Goal: Information Seeking & Learning: Learn about a topic

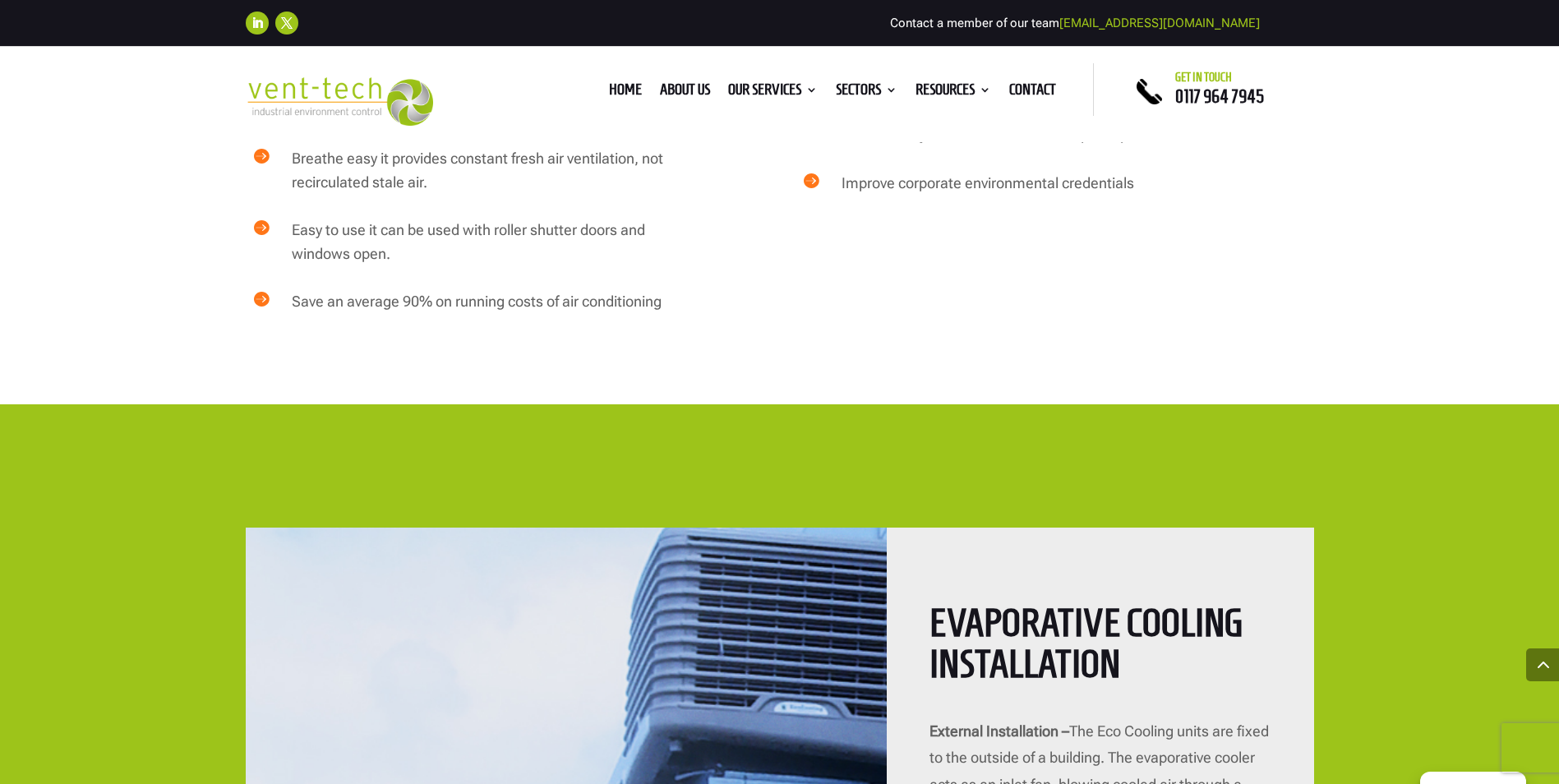
scroll to position [2464, 0]
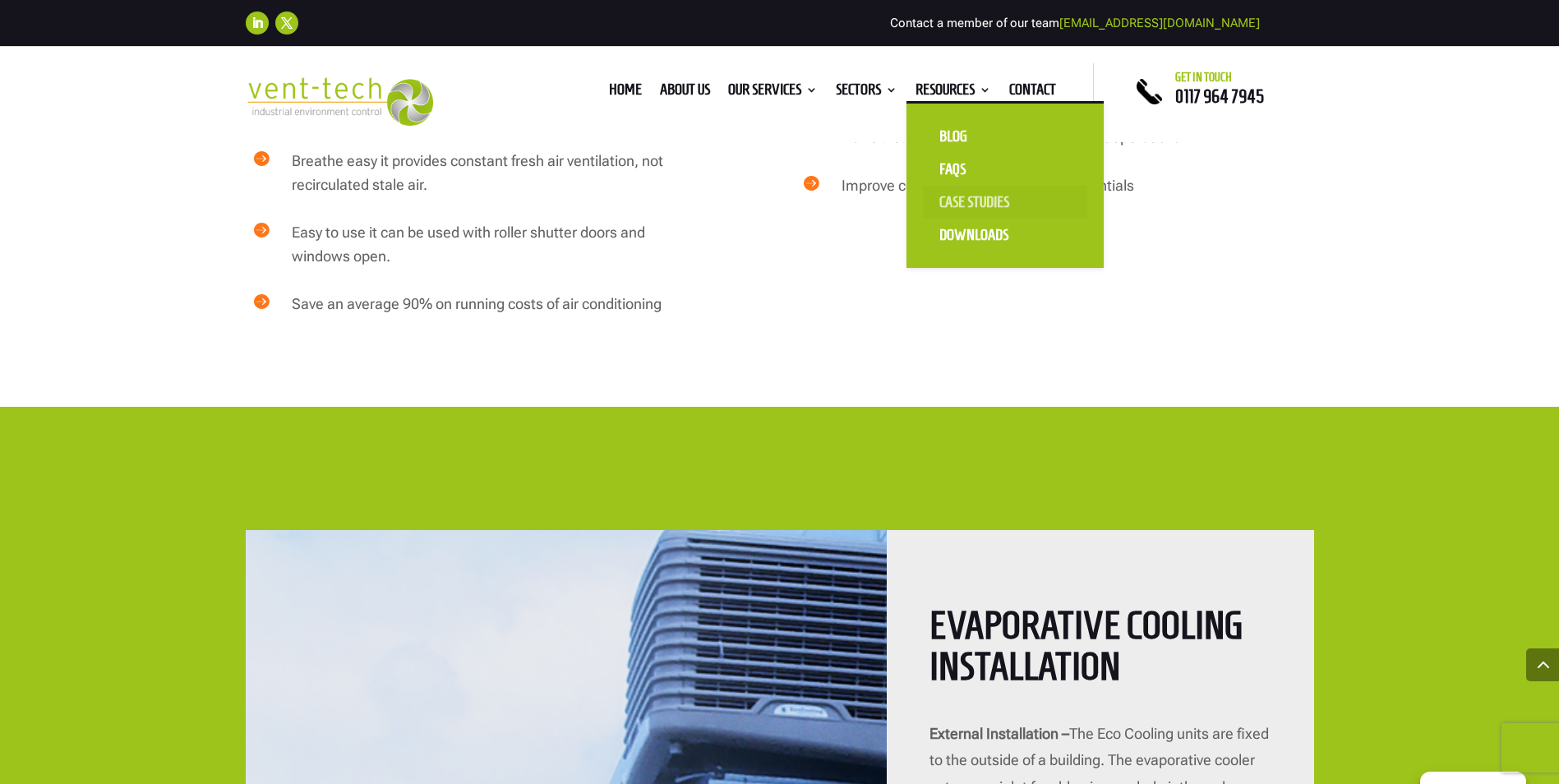
click at [958, 197] on link "Case Studies" at bounding box center [1005, 201] width 164 height 32
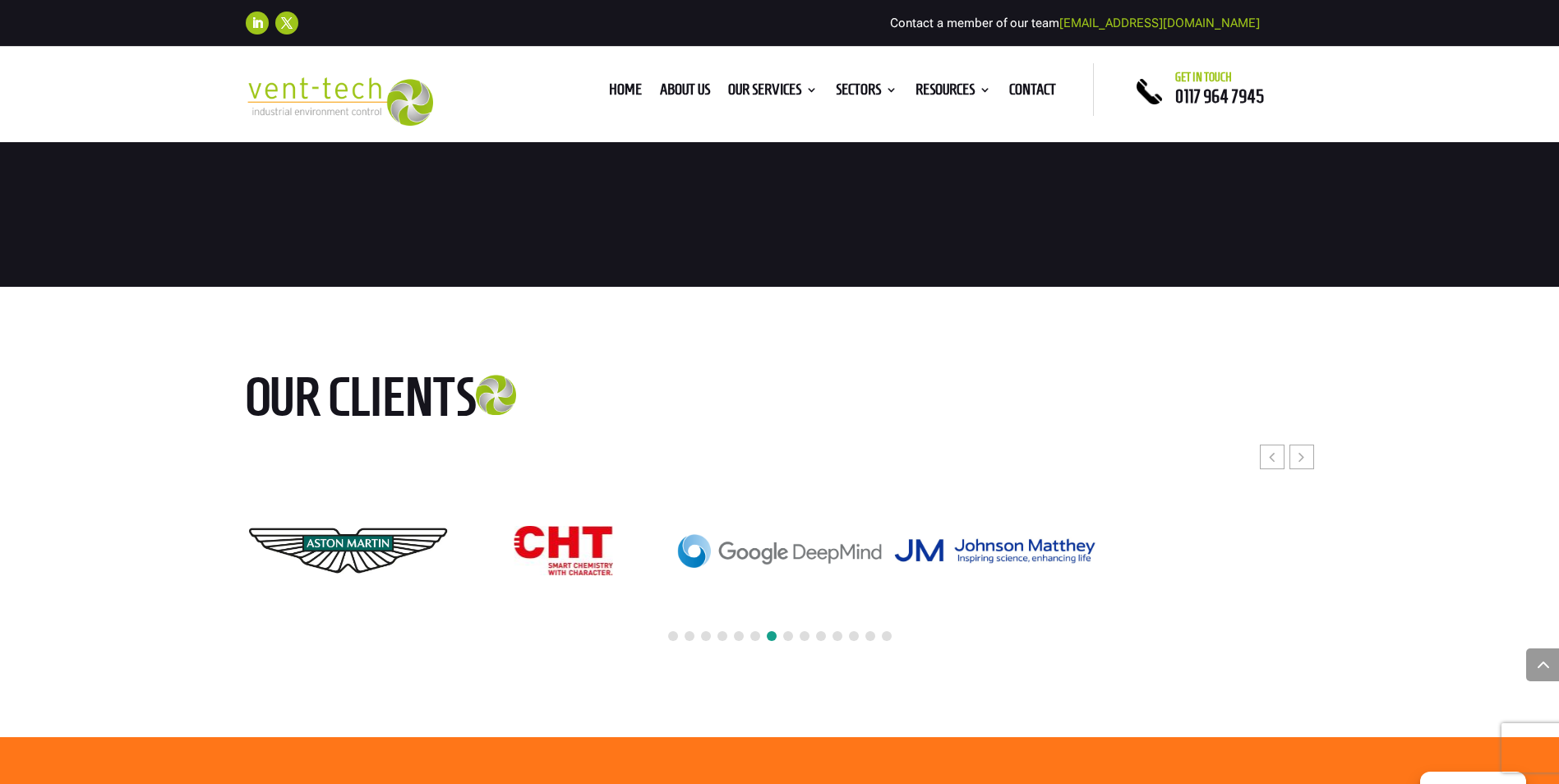
scroll to position [2875, 0]
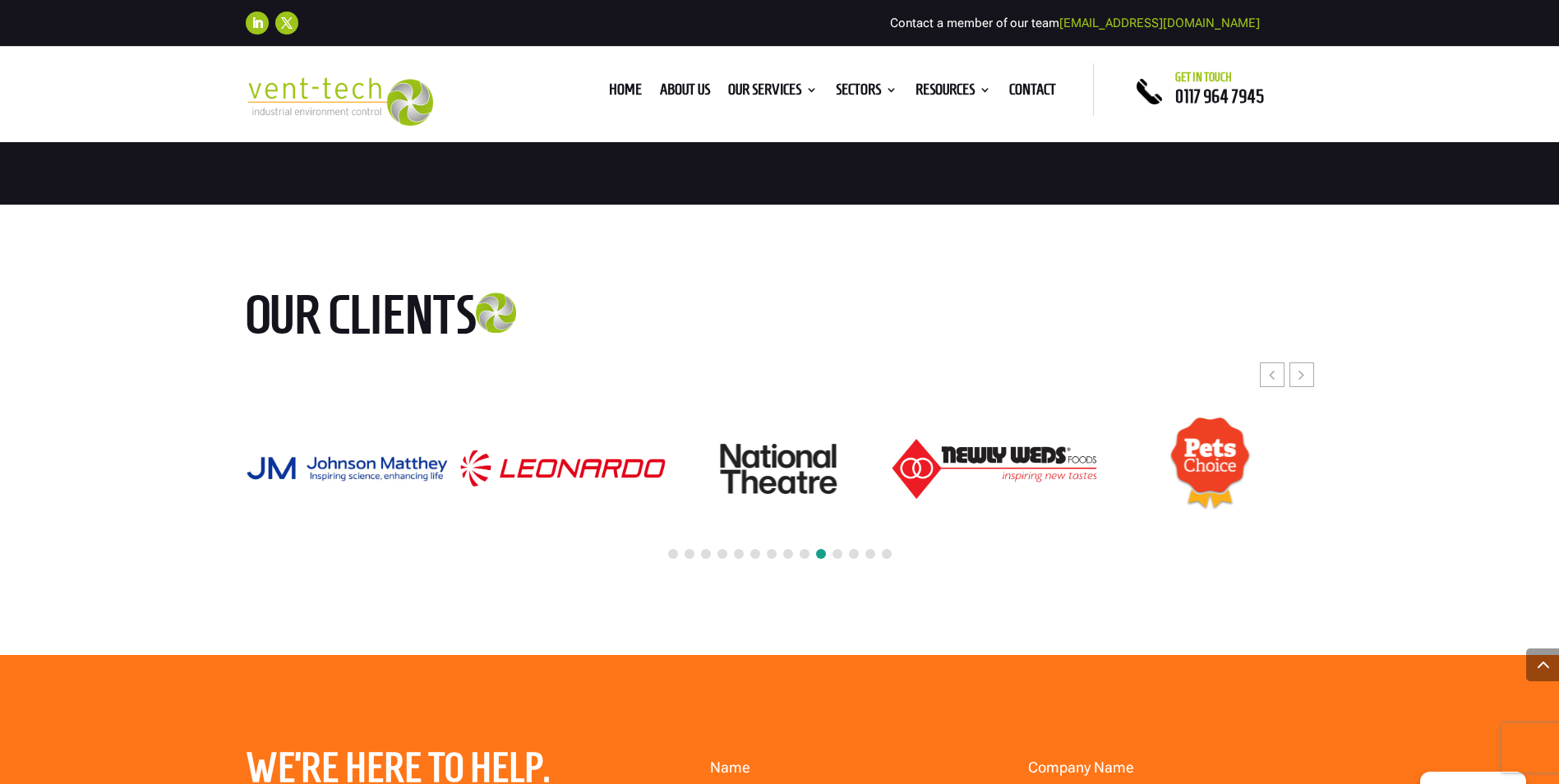
click at [840, 552] on span at bounding box center [837, 554] width 10 height 10
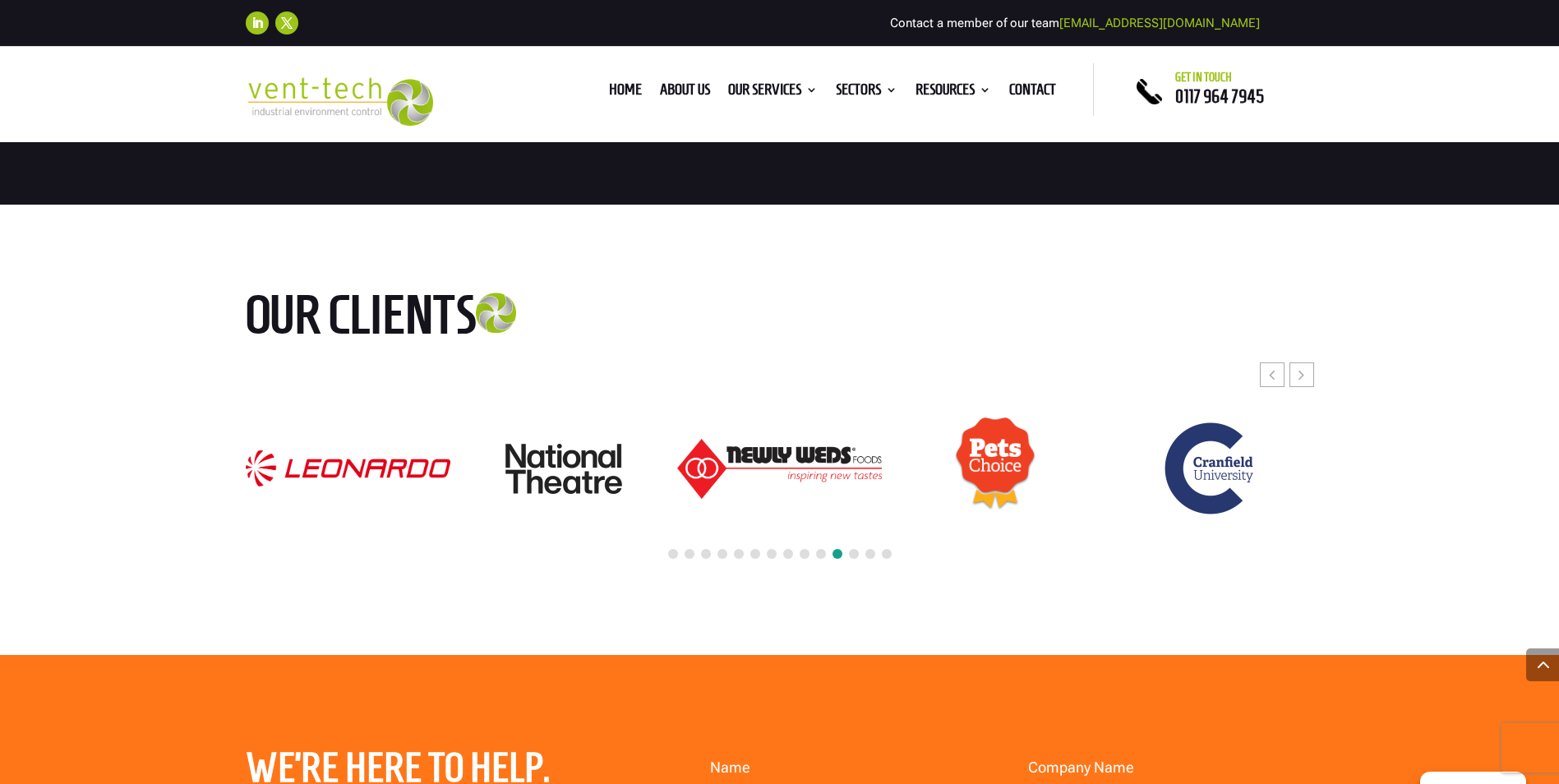
click at [852, 553] on span at bounding box center [854, 554] width 10 height 10
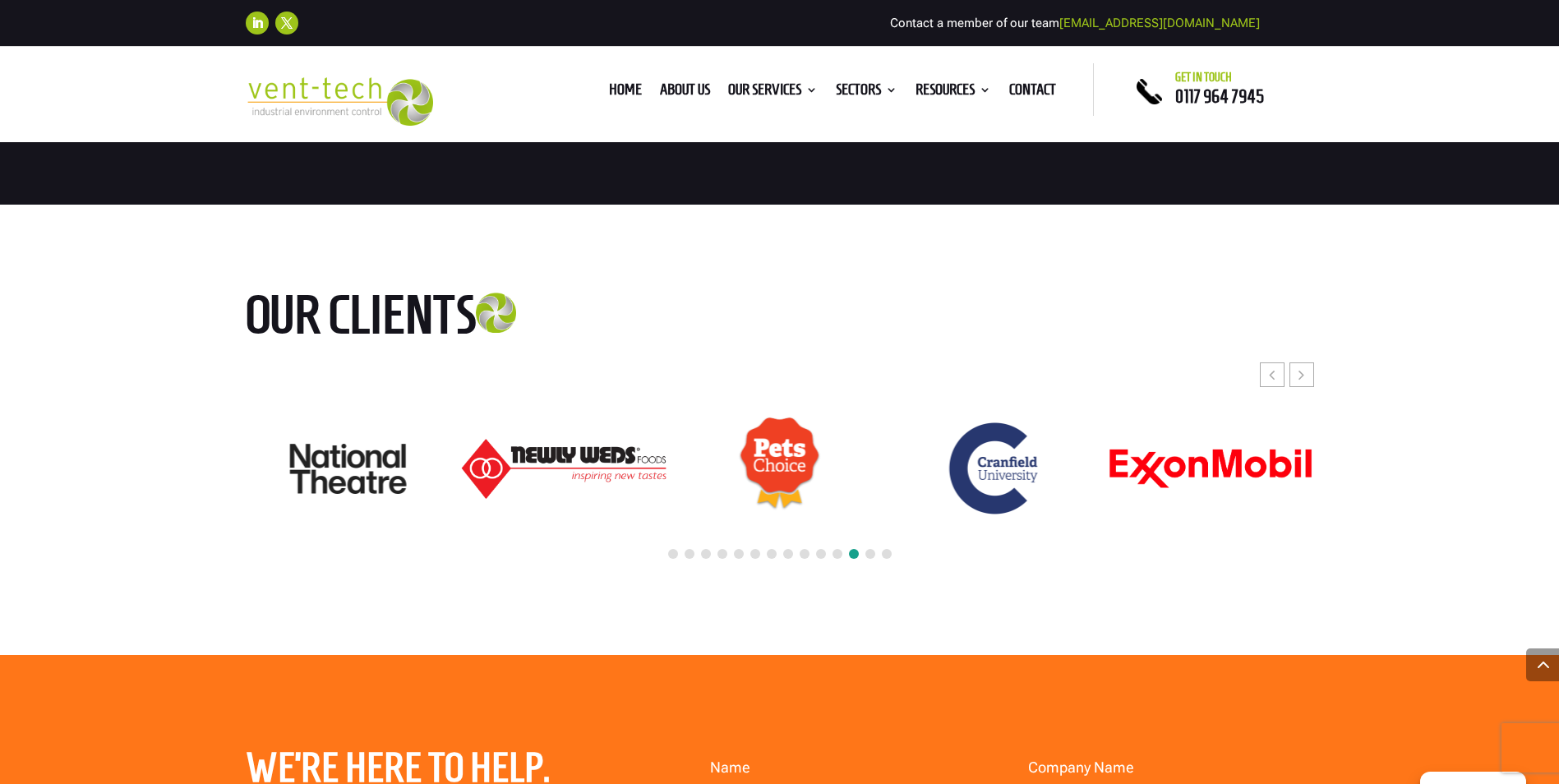
click at [870, 553] on span at bounding box center [870, 554] width 10 height 10
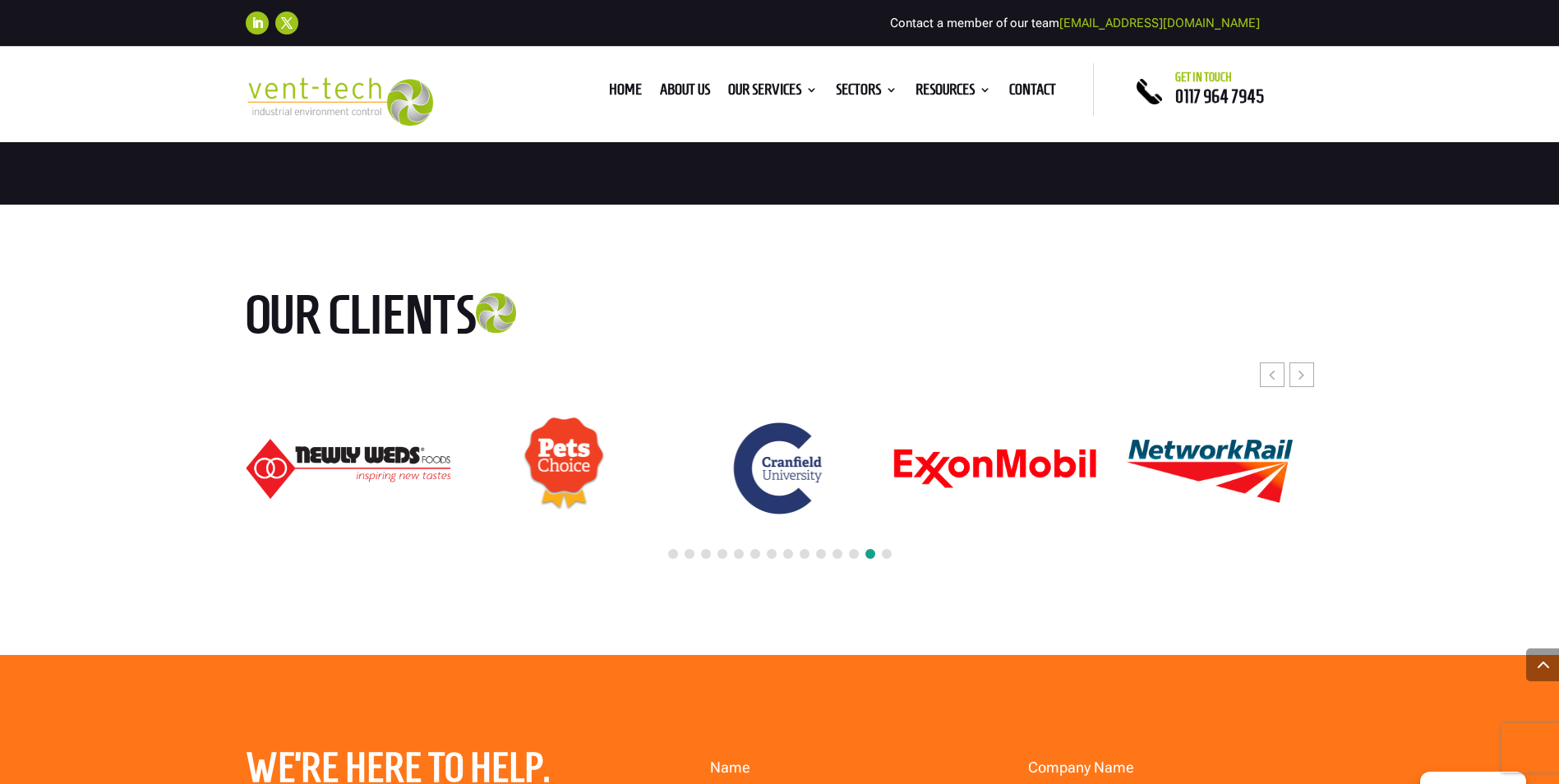
click at [673, 554] on span at bounding box center [673, 554] width 10 height 10
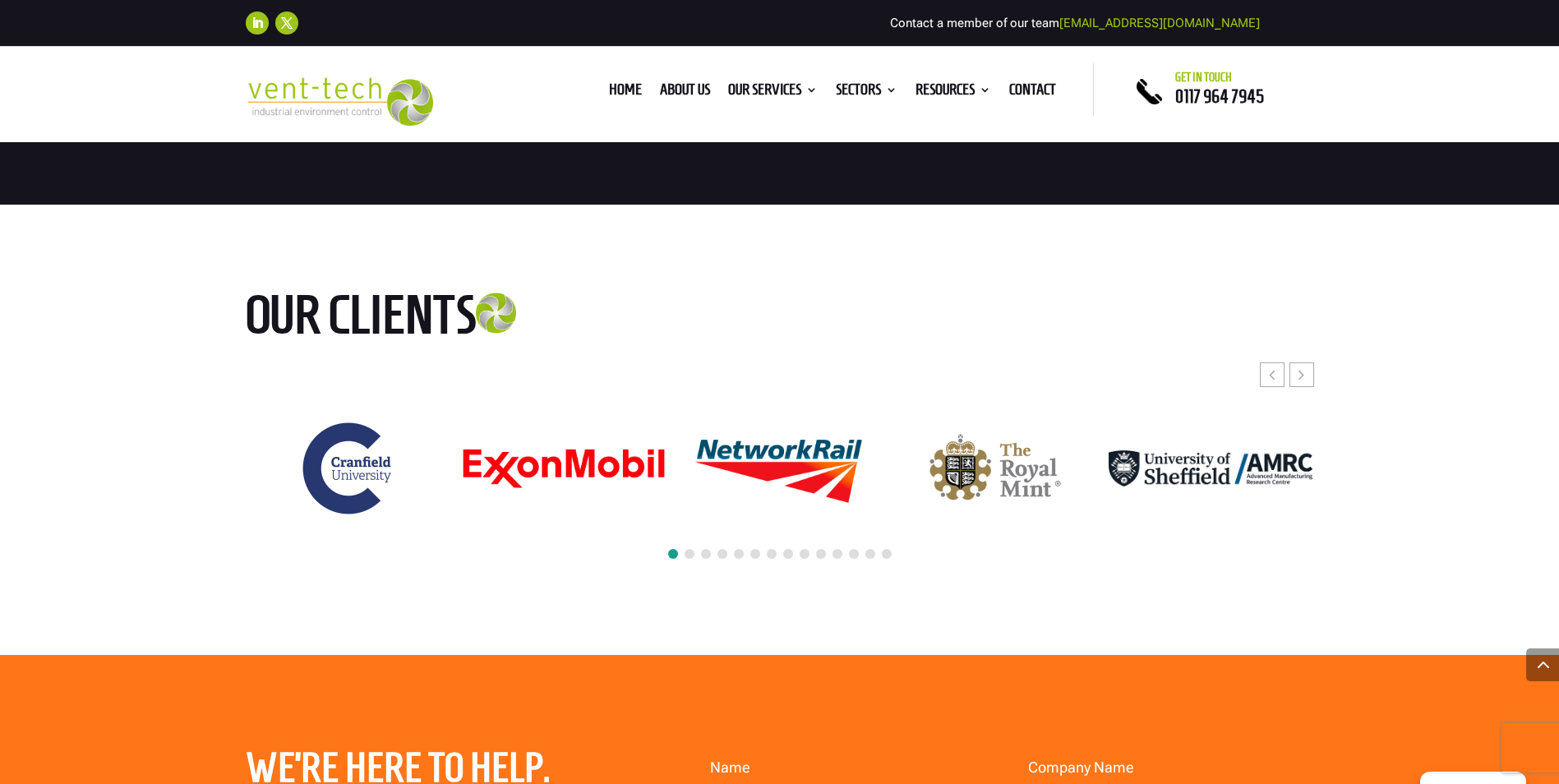
click at [886, 550] on span at bounding box center [886, 554] width 10 height 10
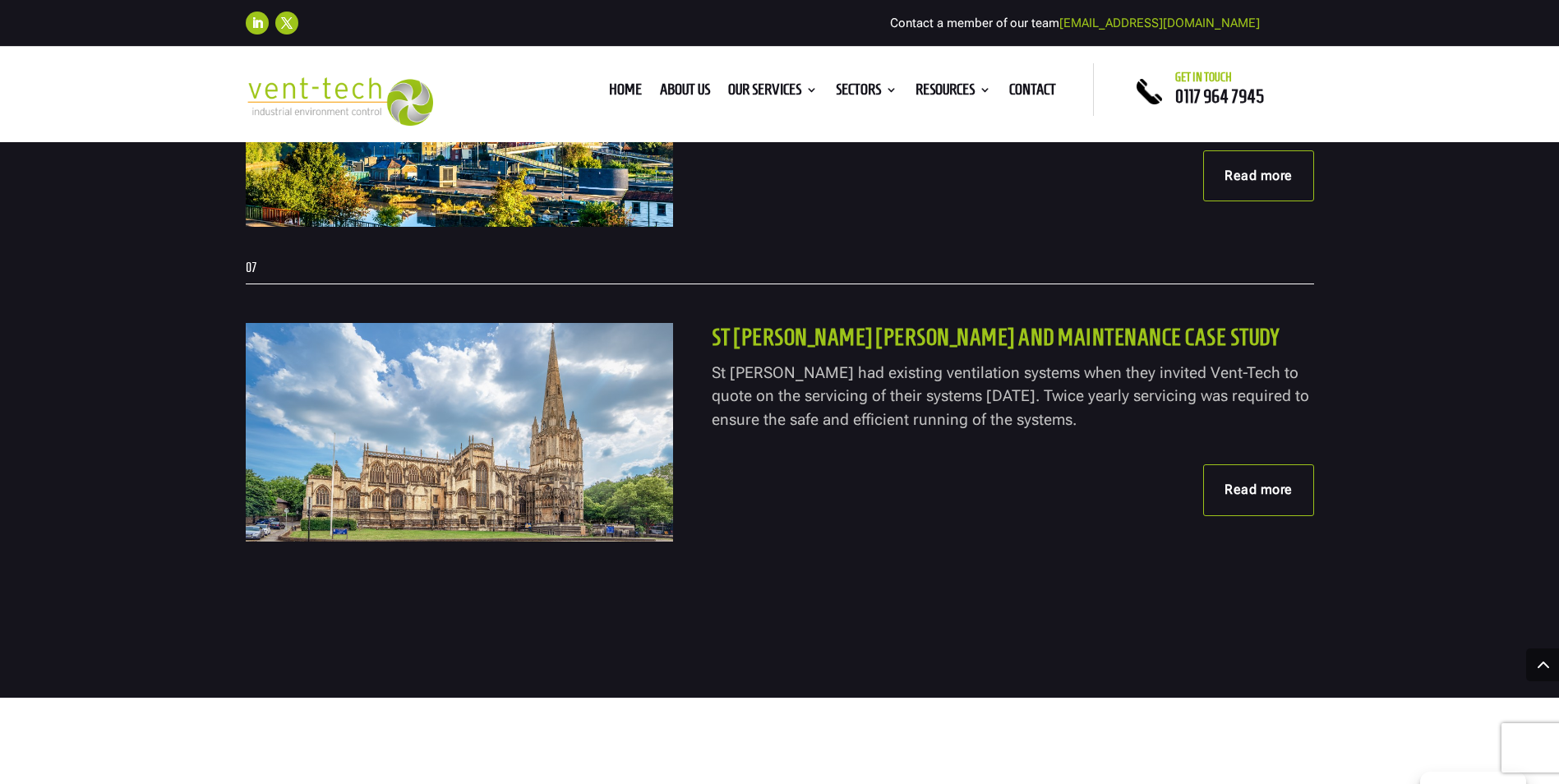
scroll to position [1971, 0]
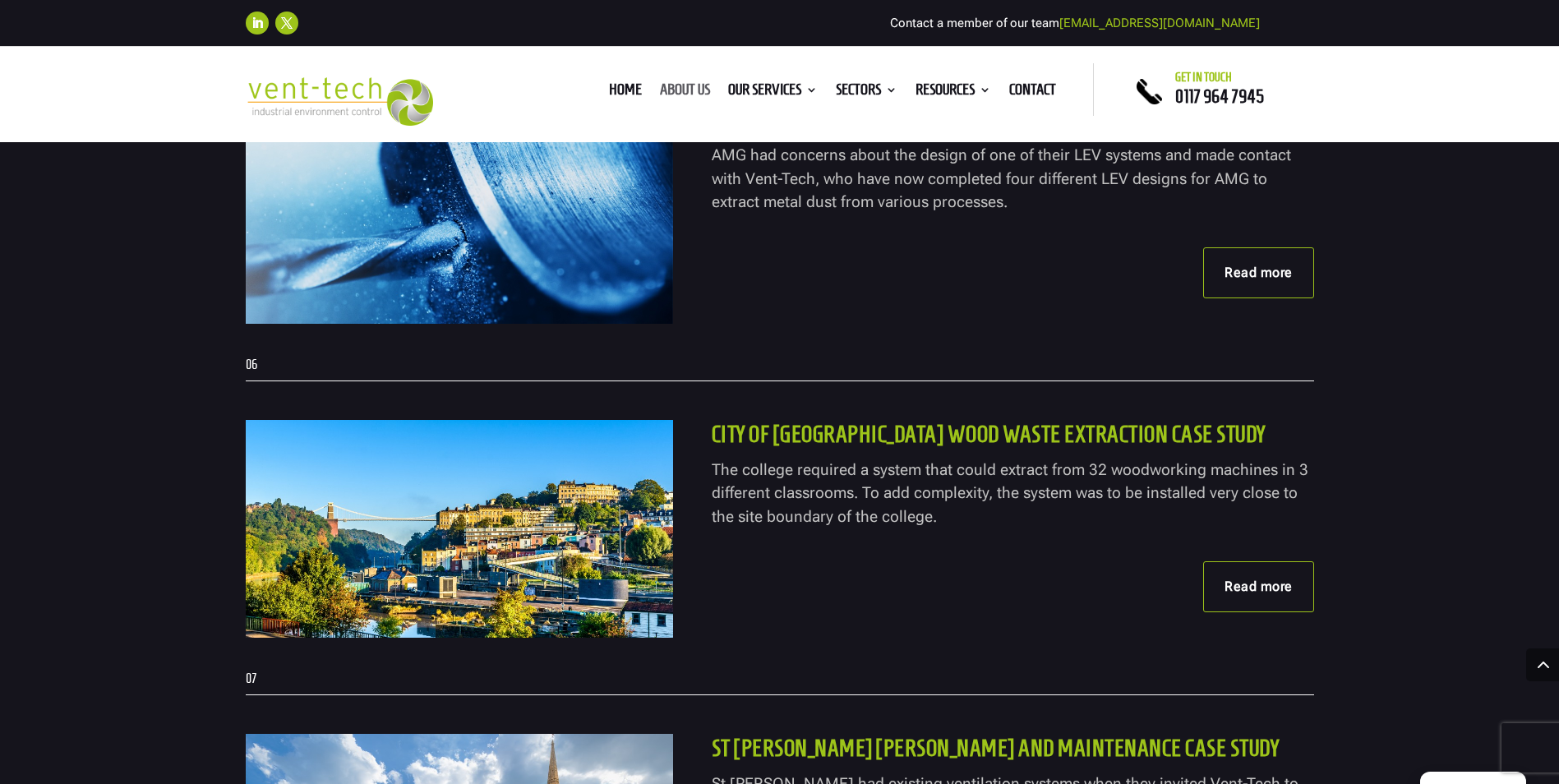
click at [675, 93] on link "About us" at bounding box center [685, 93] width 50 height 18
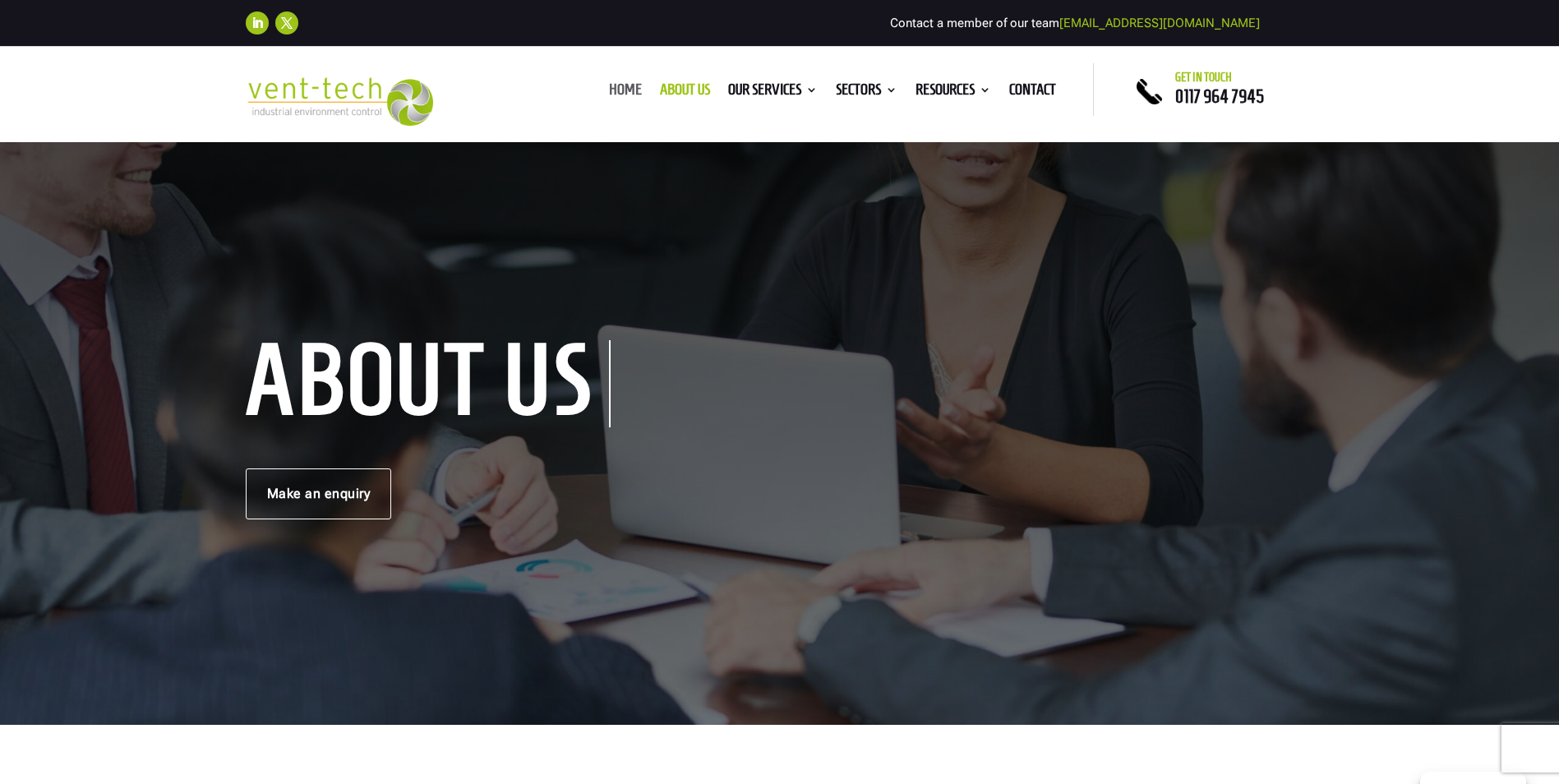
click at [616, 84] on link "Home" at bounding box center [625, 93] width 32 height 18
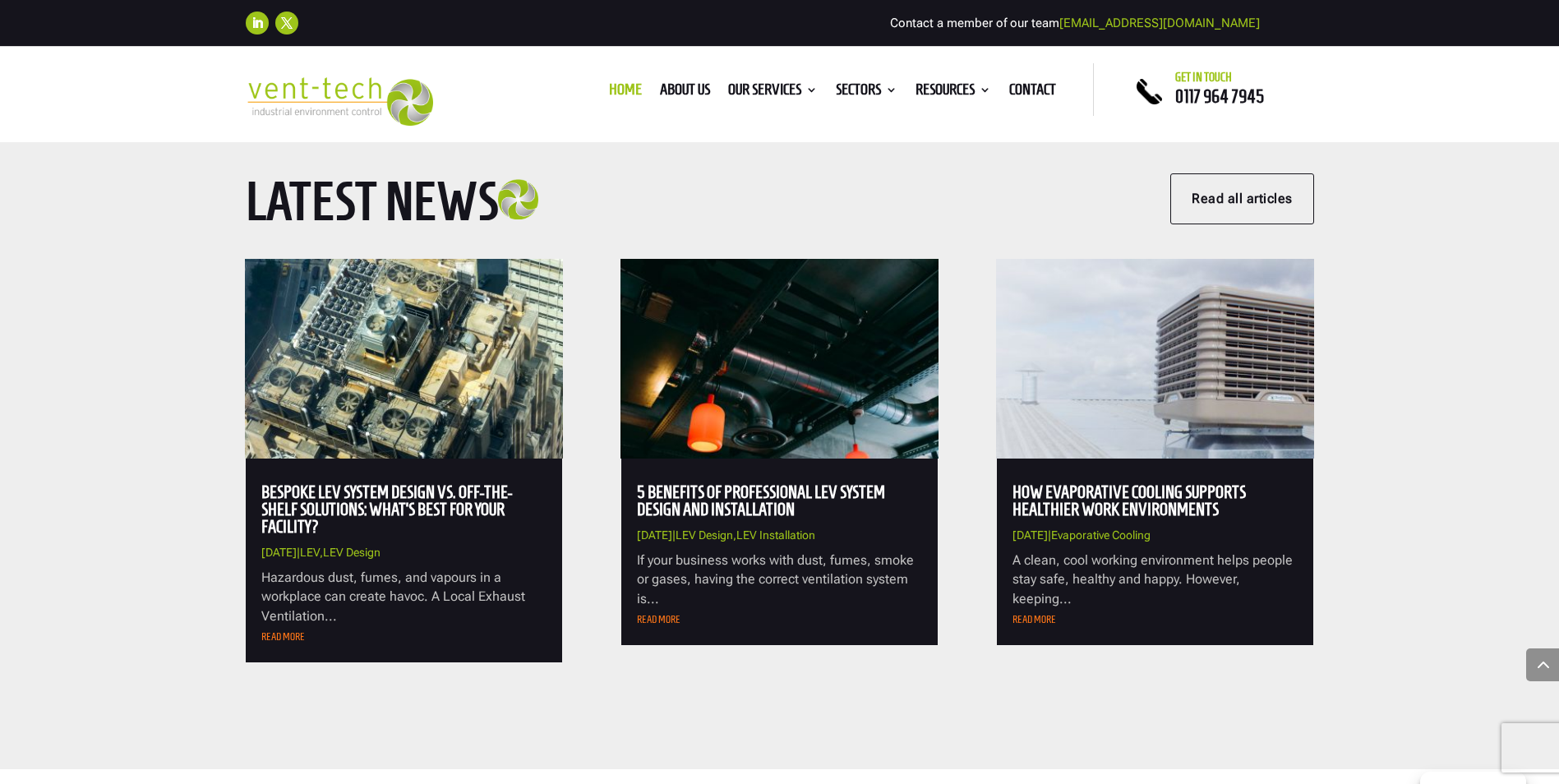
scroll to position [5832, 0]
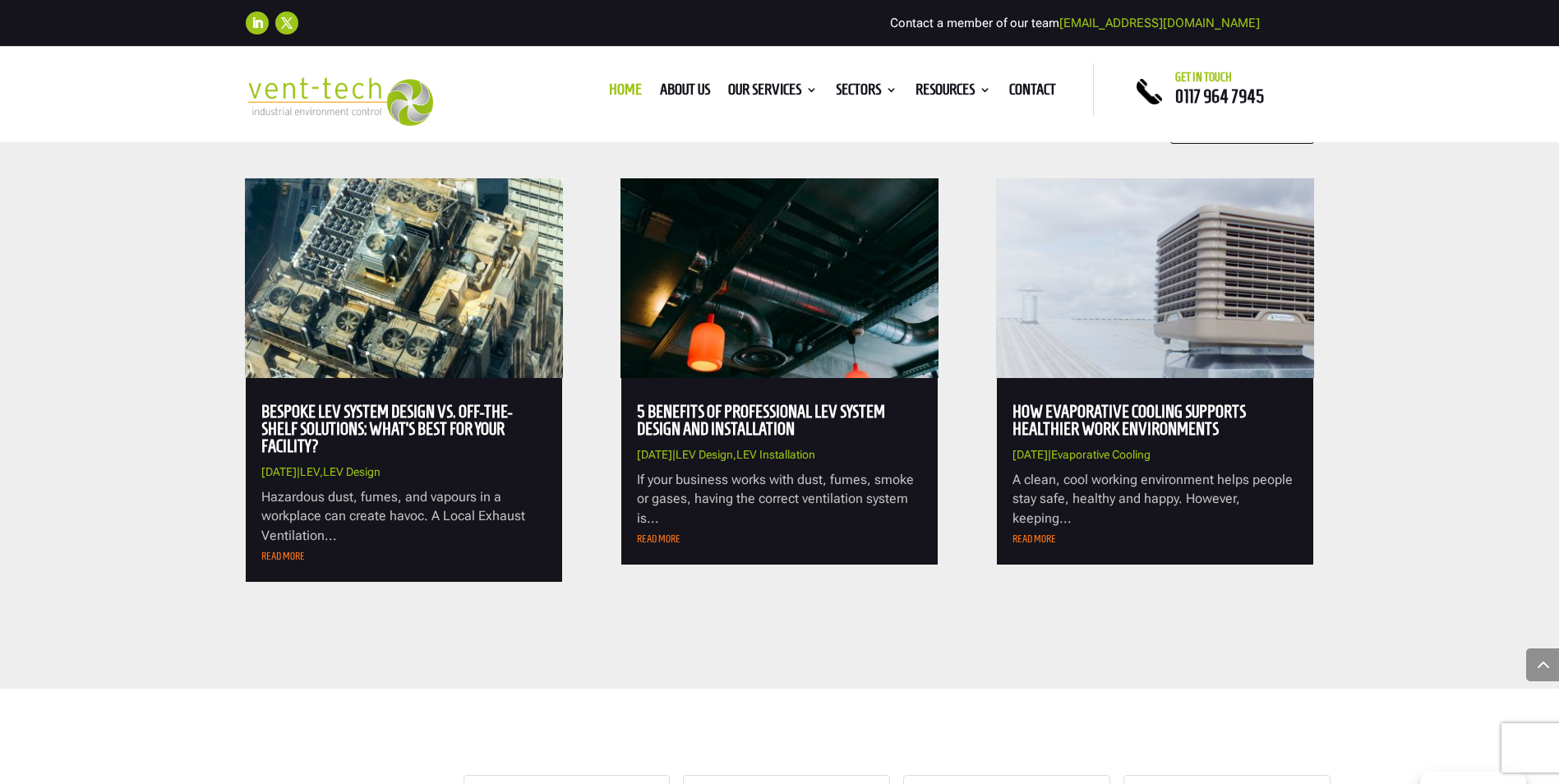
click at [1105, 418] on link "How Evaporative Cooling Supports Healthier Work Environments" at bounding box center [1129, 420] width 233 height 36
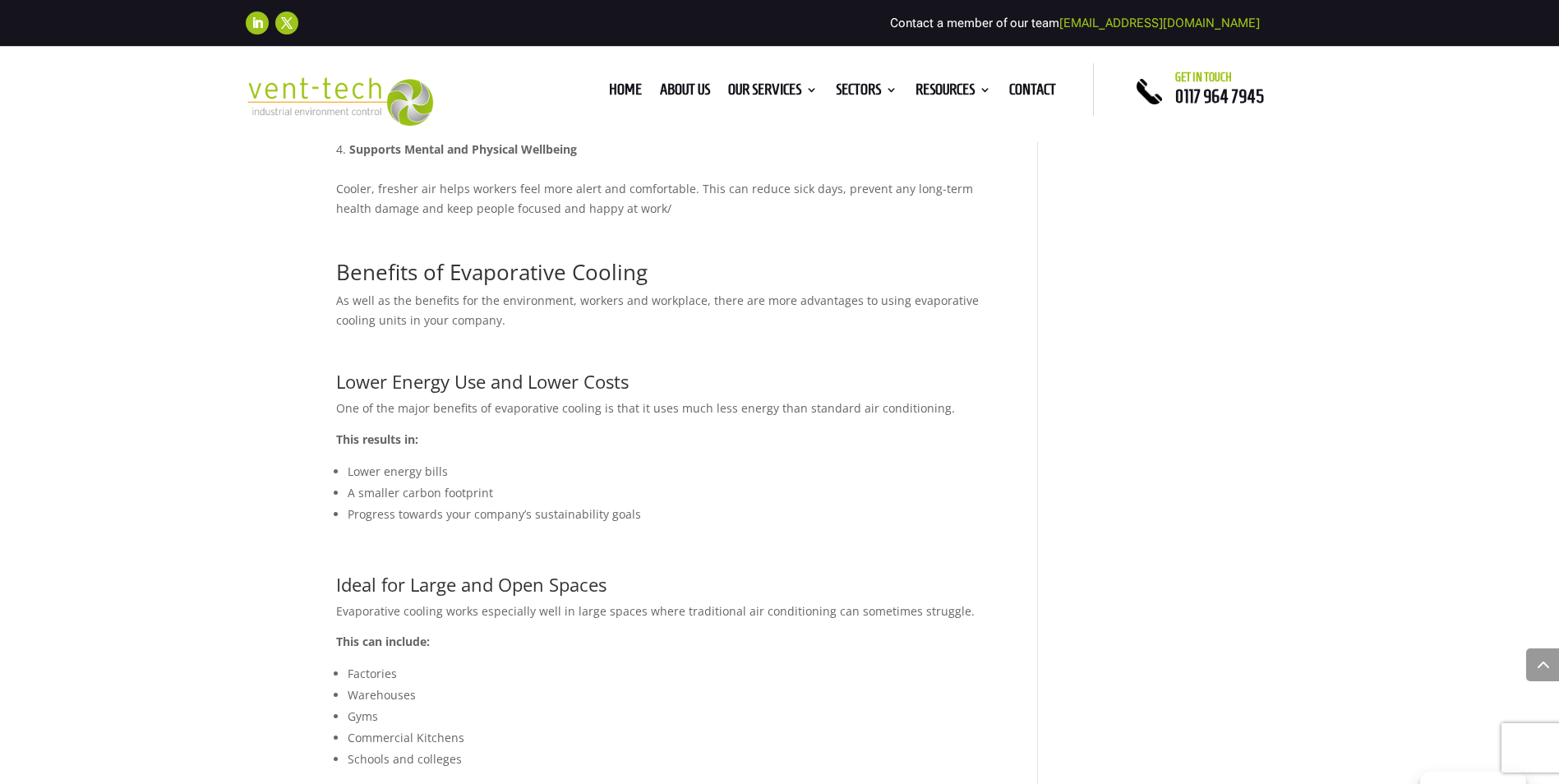
scroll to position [1314, 0]
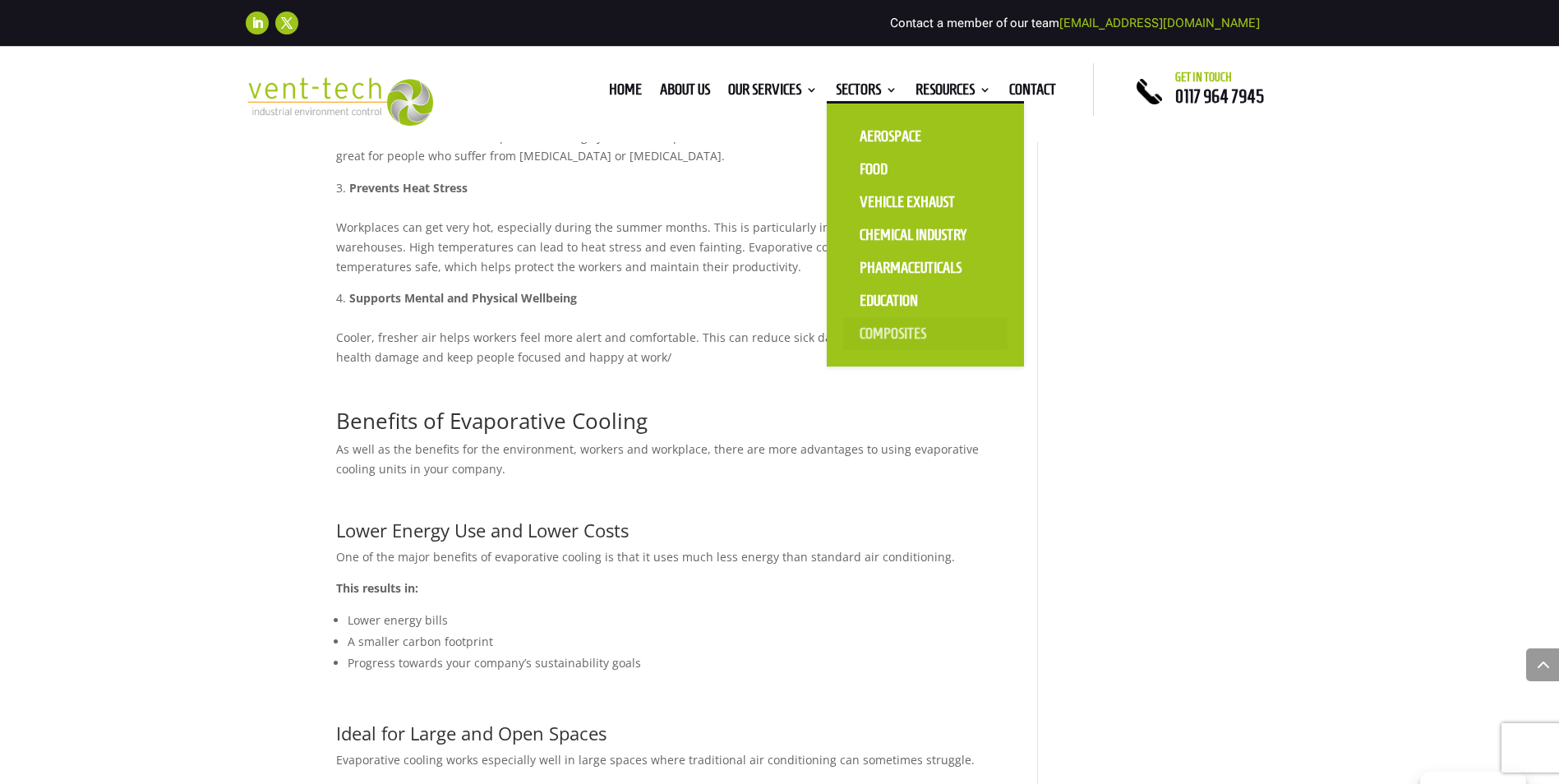
click at [908, 330] on link "Composites" at bounding box center [926, 333] width 164 height 32
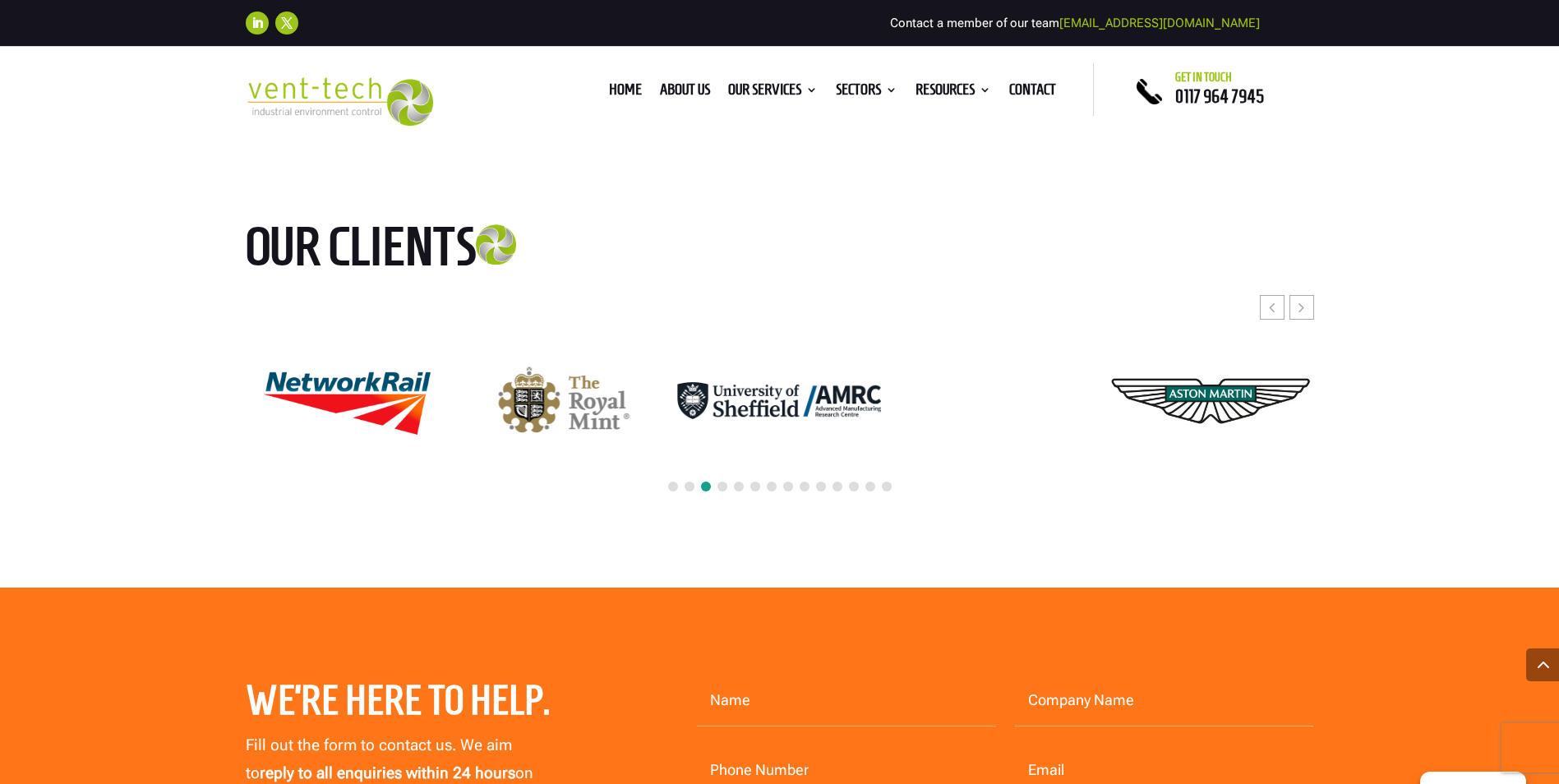
scroll to position [2957, 0]
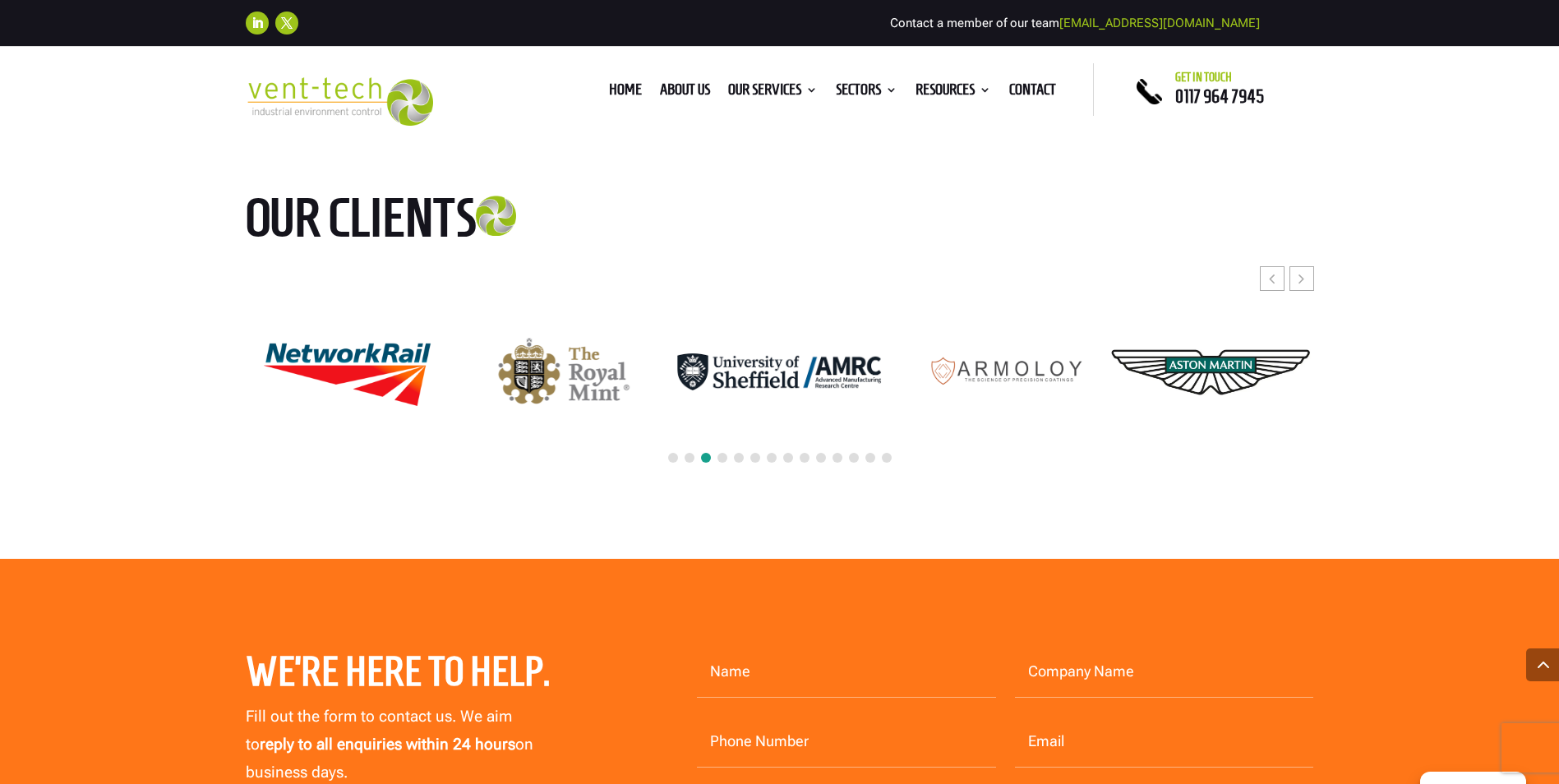
click at [818, 454] on span at bounding box center [821, 457] width 10 height 10
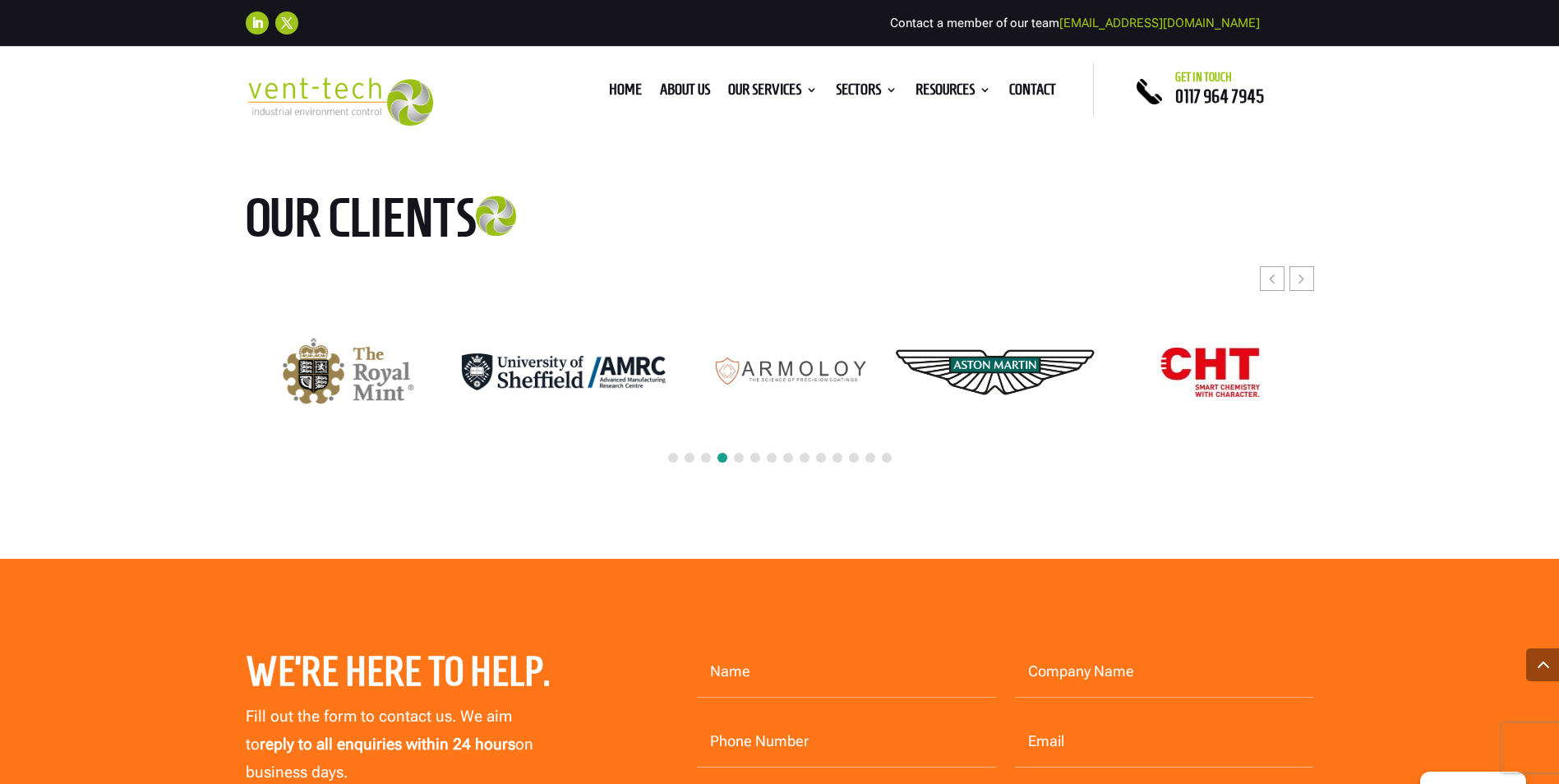
click at [840, 455] on span at bounding box center [837, 457] width 10 height 10
